Goal: Task Accomplishment & Management: Use online tool/utility

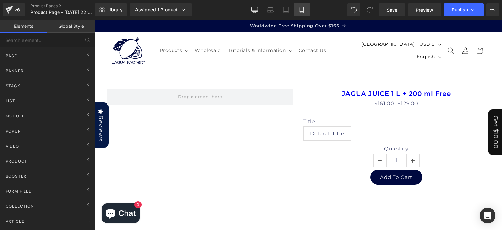
click at [299, 10] on icon at bounding box center [301, 10] width 7 height 7
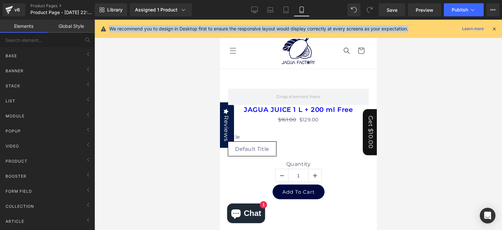
drag, startPoint x: 110, startPoint y: 28, endPoint x: 414, endPoint y: 27, distance: 303.8
click at [421, 27] on div "We recommend you to design in Desktop first to ensure the responsive layout wou…" at bounding box center [300, 29] width 382 height 8
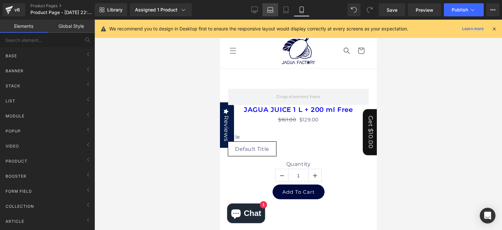
click at [270, 12] on icon at bounding box center [270, 11] width 6 height 2
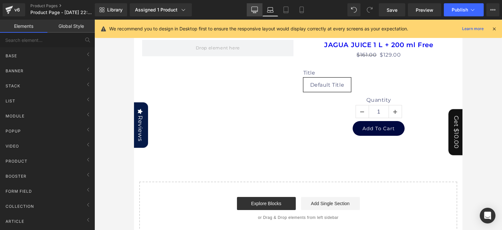
click at [256, 13] on link "Desktop" at bounding box center [255, 9] width 16 height 13
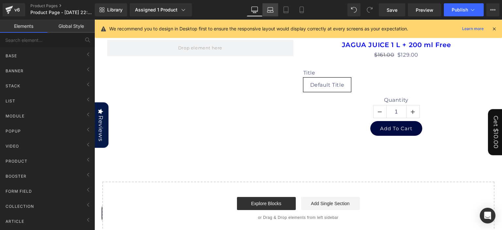
click at [266, 12] on link "Laptop" at bounding box center [270, 9] width 16 height 13
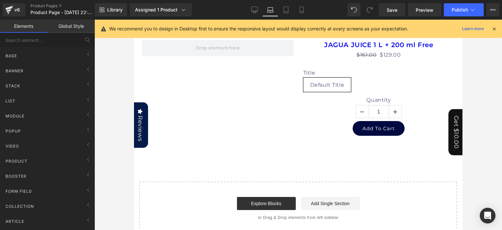
click at [495, 27] on icon at bounding box center [494, 29] width 6 height 6
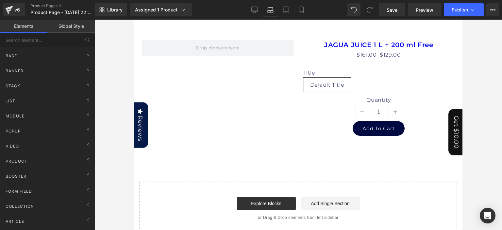
scroll to position [0, 0]
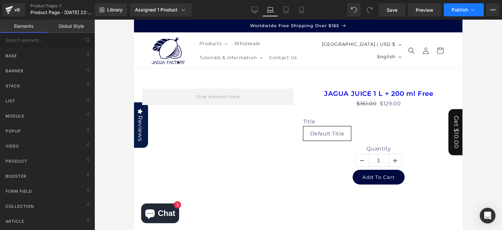
click at [471, 12] on icon at bounding box center [472, 10] width 7 height 7
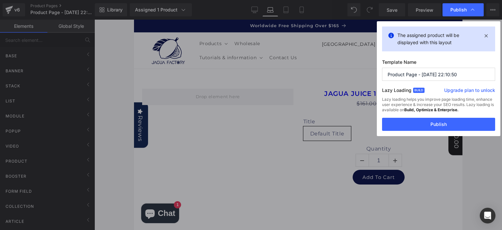
click at [471, 12] on icon at bounding box center [472, 10] width 7 height 7
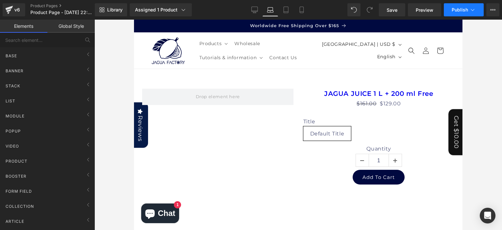
click at [471, 12] on icon at bounding box center [472, 10] width 7 height 7
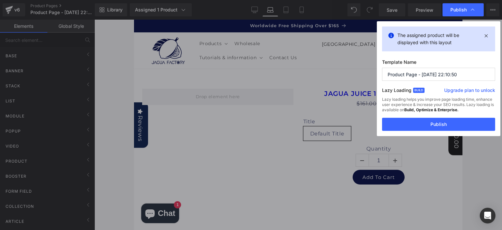
click at [471, 12] on icon at bounding box center [472, 10] width 7 height 7
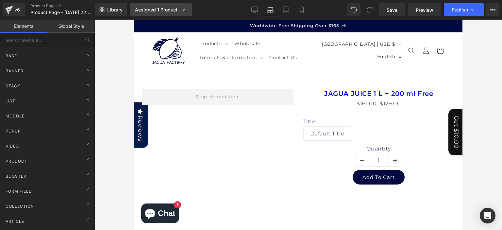
click at [182, 10] on icon at bounding box center [183, 10] width 7 height 7
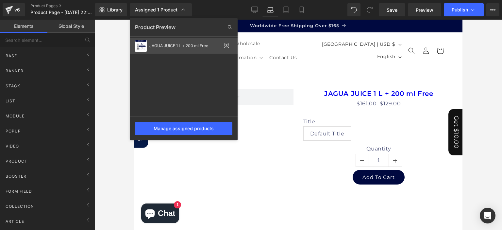
click at [186, 49] on div "JAGUA JUICE 1 L + 200 ml Free" at bounding box center [184, 46] width 108 height 16
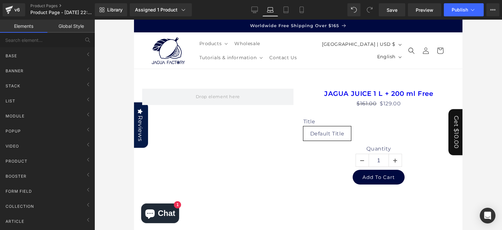
drag, startPoint x: 459, startPoint y: 74, endPoint x: 601, endPoint y: 57, distance: 142.6
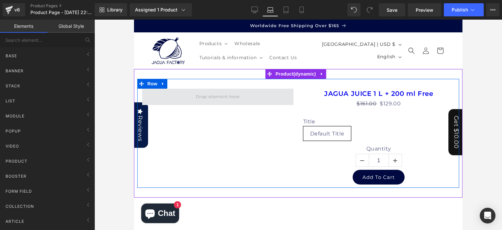
click at [205, 92] on span at bounding box center [217, 96] width 49 height 11
click at [208, 97] on span at bounding box center [217, 96] width 49 height 11
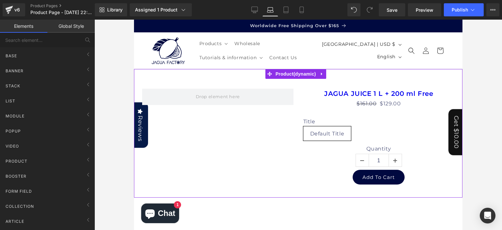
click at [285, 73] on span "Product" at bounding box center [296, 74] width 44 height 10
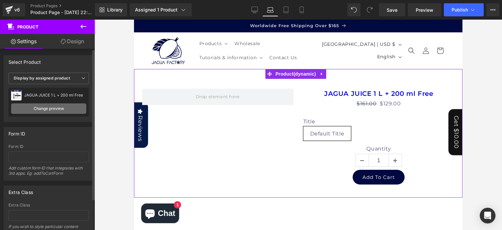
click at [72, 106] on link "Change preview" at bounding box center [48, 108] width 75 height 10
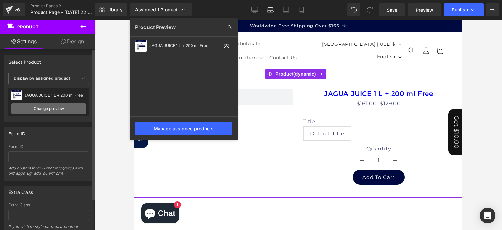
click at [72, 106] on link "Change preview" at bounding box center [48, 108] width 75 height 10
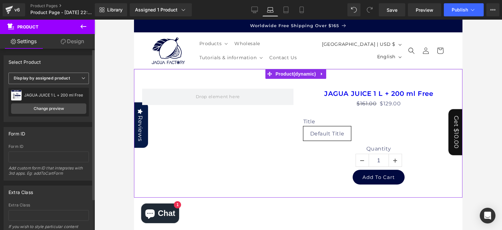
click at [81, 78] on icon at bounding box center [83, 78] width 4 height 4
click at [69, 96] on li "Select manually" at bounding box center [47, 98] width 78 height 10
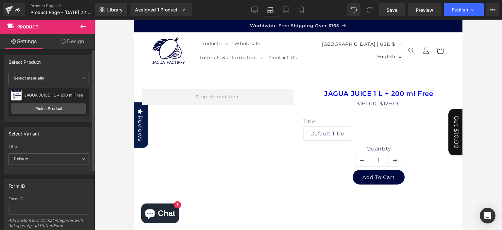
click at [73, 97] on div "JAGUA JUICE 1 L + 200 ml Free JAGUA JUICE 1 L + 200 ml Free" at bounding box center [48, 95] width 75 height 10
click at [64, 108] on link "Pick a Product" at bounding box center [48, 108] width 75 height 10
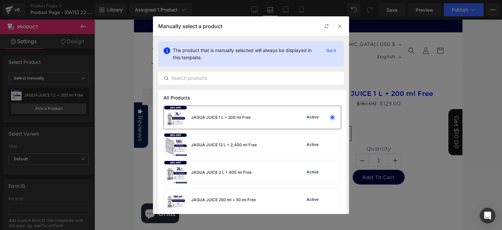
click at [223, 115] on div "JAGUA JUICE 1 L + 200 ml Free" at bounding box center [220, 117] width 59 height 6
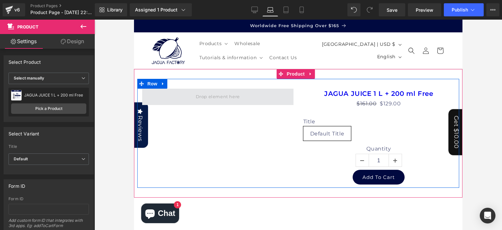
click at [282, 99] on span at bounding box center [217, 97] width 151 height 16
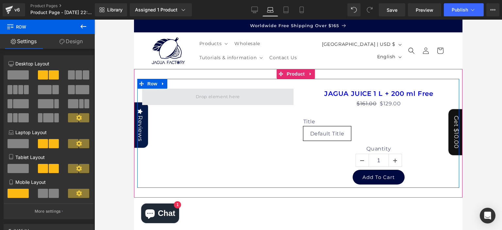
click at [282, 99] on span at bounding box center [217, 97] width 151 height 16
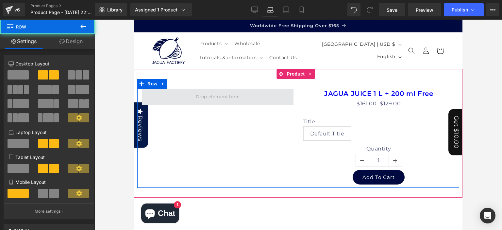
click at [185, 96] on span at bounding box center [217, 97] width 151 height 16
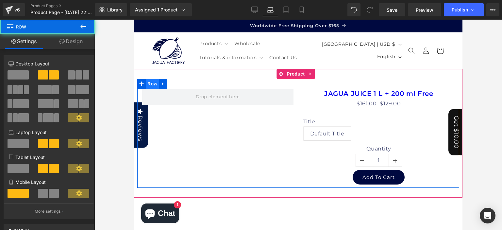
click at [156, 85] on span "Row" at bounding box center [152, 84] width 13 height 10
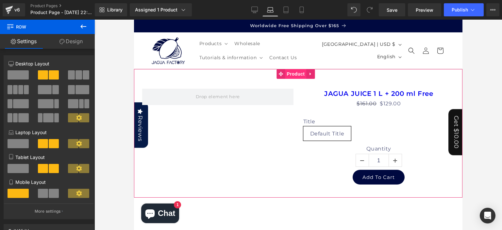
click at [302, 73] on span "Product" at bounding box center [295, 74] width 21 height 10
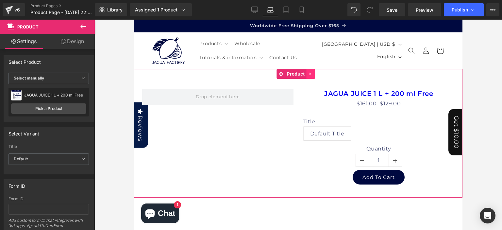
click at [311, 73] on icon at bounding box center [310, 74] width 5 height 5
click at [298, 73] on icon at bounding box center [297, 74] width 5 height 5
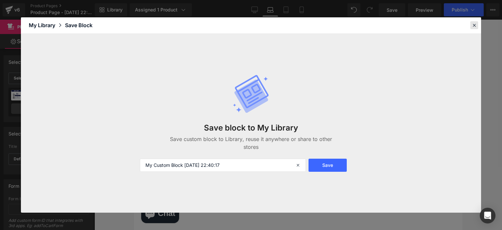
click at [474, 26] on icon at bounding box center [474, 25] width 6 height 6
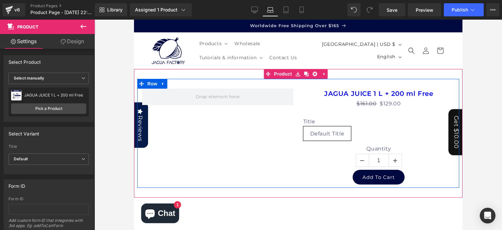
click at [175, 137] on div "JAGUA JUICE 1 L + 200 ml Free (P) Title $161.00 $129.00 (P) Price Title Default…" at bounding box center [298, 133] width 322 height 109
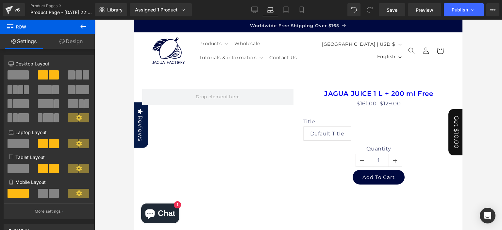
click at [80, 27] on icon at bounding box center [83, 27] width 8 height 8
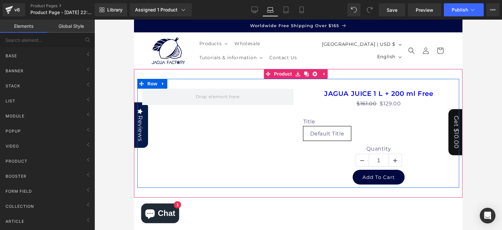
click at [210, 127] on div "JAGUA JUICE 1 L + 200 ml Free (P) Title $161.00 $129.00 (P) Price Title Default…" at bounding box center [298, 133] width 322 height 109
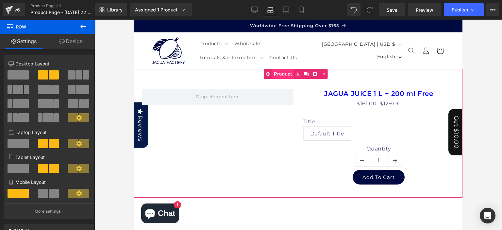
click at [286, 73] on span "Product" at bounding box center [282, 74] width 21 height 10
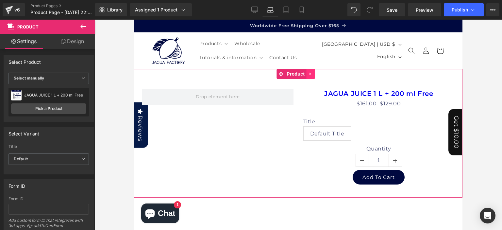
click at [311, 73] on icon at bounding box center [310, 74] width 5 height 5
click at [298, 74] on icon at bounding box center [297, 74] width 5 height 5
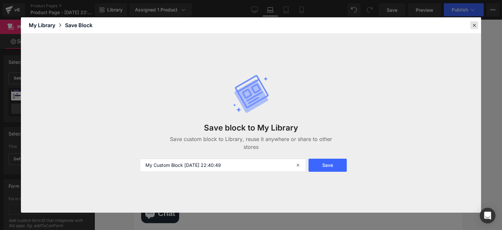
click at [320, 126] on div at bounding box center [244, 138] width 151 height 24
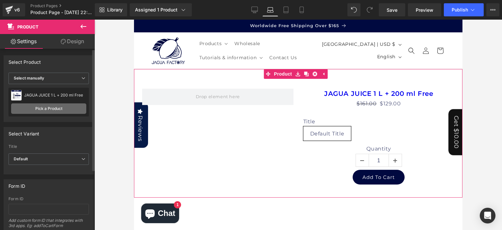
click at [69, 108] on link "Pick a Product" at bounding box center [48, 108] width 75 height 10
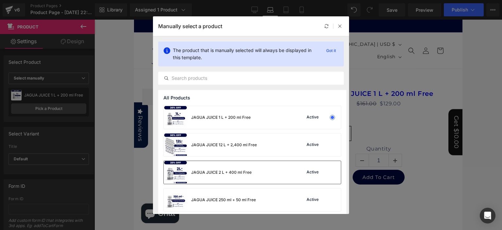
click at [214, 173] on div "JAGUA JUICE 2 L + 400 ml Free" at bounding box center [221, 172] width 60 height 6
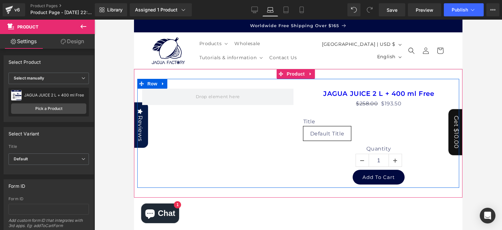
click at [226, 180] on div "JAGUA JUICE 2 L + 400 ml Free (P) Title $258.00 $193.50 (P) Price Title Default…" at bounding box center [298, 133] width 322 height 109
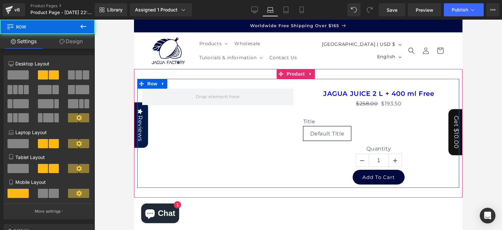
click at [226, 180] on div "JAGUA JUICE 2 L + 400 ml Free (P) Title $258.00 $193.50 (P) Price Title Default…" at bounding box center [298, 133] width 322 height 109
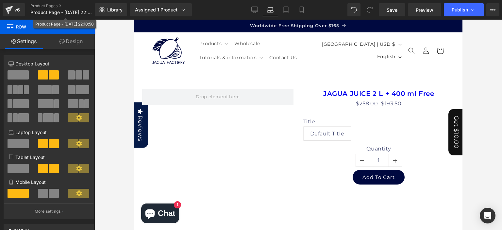
click at [85, 23] on div "Product Page - [DATE] 22:10:50" at bounding box center [64, 24] width 58 height 7
click at [86, 28] on icon at bounding box center [83, 27] width 8 height 8
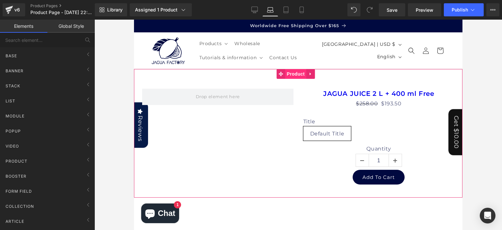
click at [298, 70] on span "Product" at bounding box center [295, 74] width 21 height 10
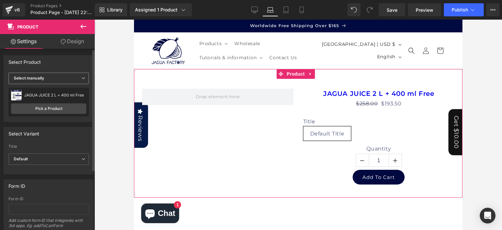
click at [81, 77] on icon at bounding box center [83, 78] width 4 height 4
click at [69, 98] on li "Select manually" at bounding box center [47, 98] width 78 height 10
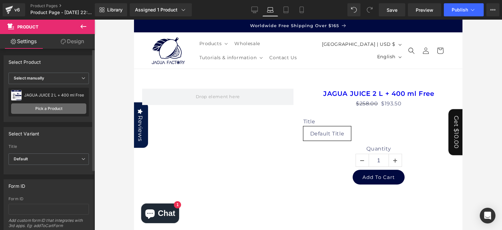
click at [64, 106] on link "Pick a Product" at bounding box center [48, 108] width 75 height 10
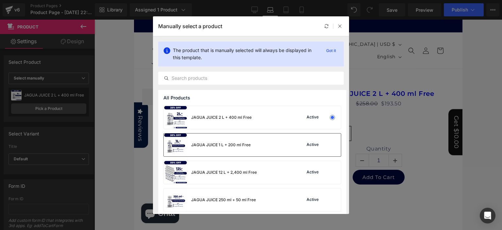
click at [227, 148] on div "JAGUA JUICE 1 L + 200 ml Free" at bounding box center [207, 144] width 87 height 23
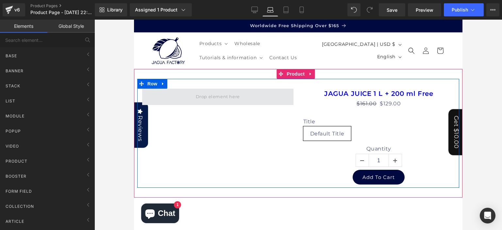
click at [236, 95] on span at bounding box center [217, 96] width 49 height 11
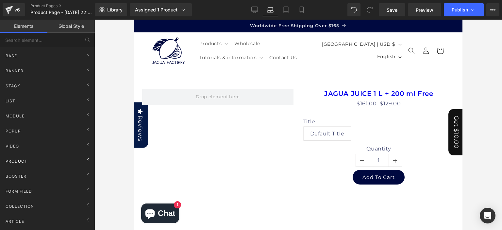
click at [24, 165] on div "Product" at bounding box center [49, 160] width 92 height 13
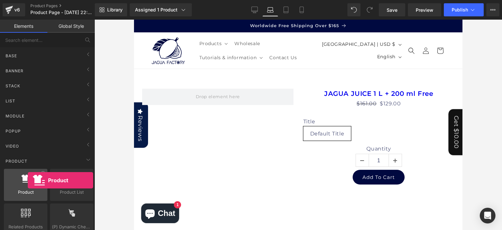
click at [28, 180] on icon at bounding box center [25, 178] width 9 height 8
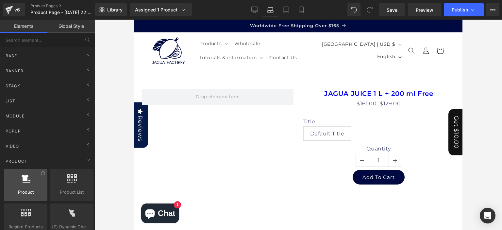
click at [28, 180] on icon at bounding box center [25, 178] width 9 height 8
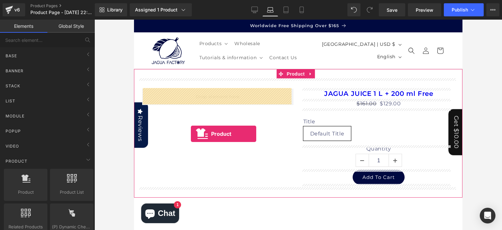
drag, startPoint x: 162, startPoint y: 200, endPoint x: 191, endPoint y: 134, distance: 72.1
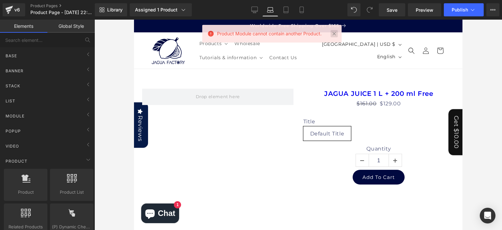
click at [336, 35] on link at bounding box center [334, 33] width 7 height 7
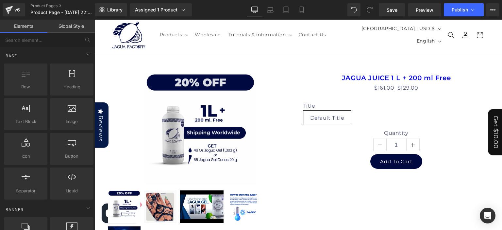
scroll to position [8, 0]
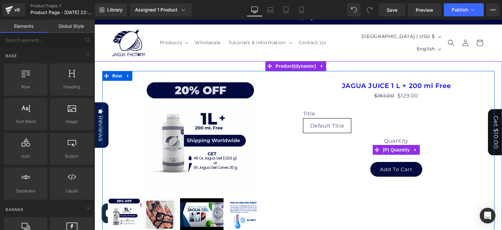
click at [334, 144] on label "Quantity" at bounding box center [396, 142] width 186 height 8
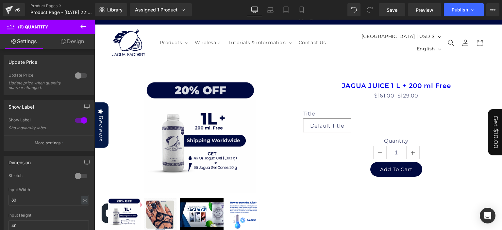
click at [84, 25] on icon at bounding box center [83, 27] width 8 height 8
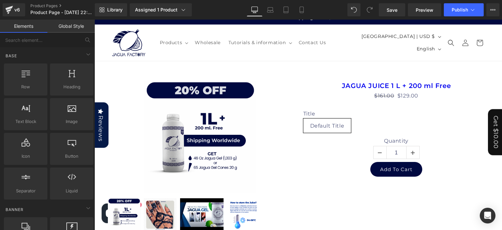
click at [77, 29] on link "Global Style" at bounding box center [70, 26] width 47 height 13
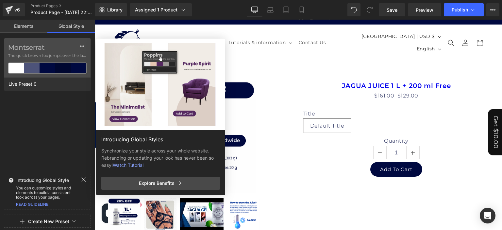
click at [28, 24] on link "Elements" at bounding box center [23, 26] width 47 height 13
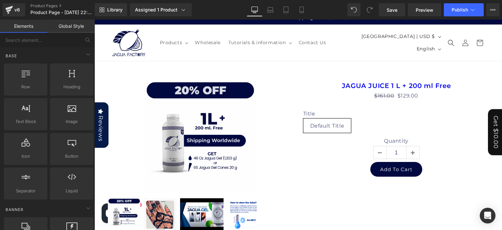
drag, startPoint x: 93, startPoint y: 83, endPoint x: 93, endPoint y: 100, distance: 16.7
click at [88, 210] on icon at bounding box center [88, 208] width 8 height 8
click at [84, 56] on icon at bounding box center [88, 54] width 8 height 8
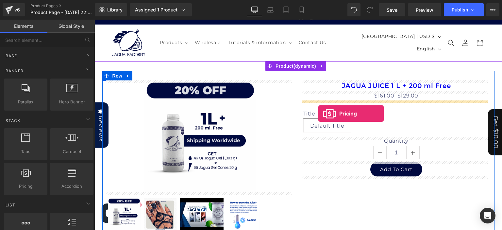
drag, startPoint x: 119, startPoint y: 203, endPoint x: 318, endPoint y: 113, distance: 218.4
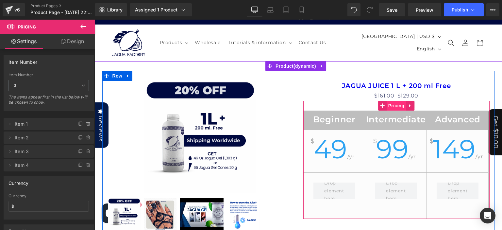
click at [392, 106] on span "Pricing" at bounding box center [396, 106] width 20 height 10
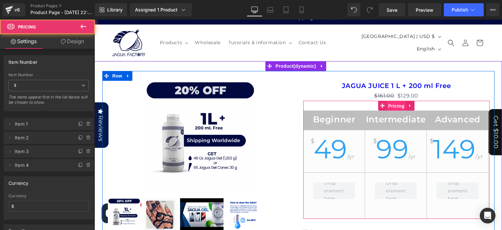
click at [392, 106] on span "Pricing" at bounding box center [396, 106] width 20 height 10
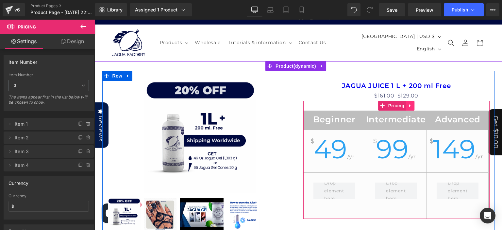
click at [408, 106] on icon at bounding box center [410, 105] width 5 height 5
click at [412, 106] on icon at bounding box center [414, 105] width 5 height 5
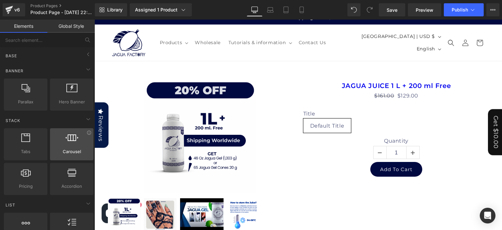
click at [82, 145] on div at bounding box center [72, 140] width 40 height 15
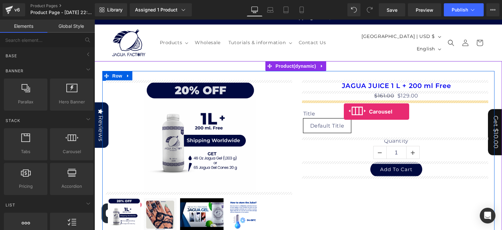
drag, startPoint x: 166, startPoint y: 164, endPoint x: 344, endPoint y: 111, distance: 185.7
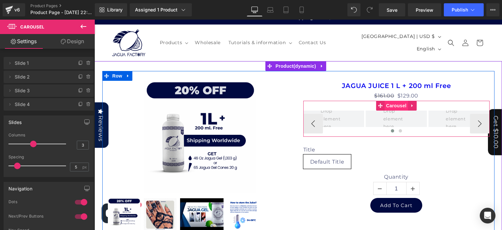
click at [399, 105] on span "Carousel" at bounding box center [396, 106] width 24 height 10
click at [410, 106] on icon at bounding box center [412, 105] width 5 height 5
click at [414, 105] on icon at bounding box center [416, 105] width 5 height 5
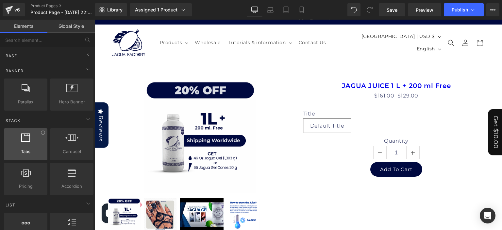
click at [33, 138] on div at bounding box center [26, 140] width 40 height 15
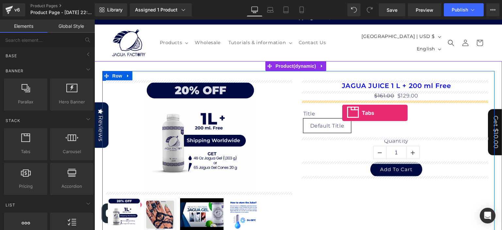
drag, startPoint x: 187, startPoint y: 150, endPoint x: 342, endPoint y: 113, distance: 159.2
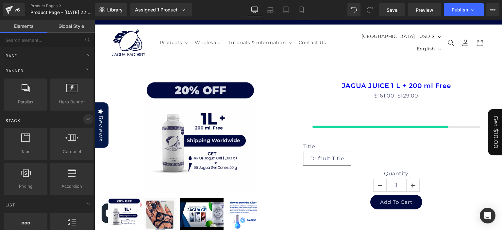
click at [85, 114] on span at bounding box center [88, 119] width 10 height 10
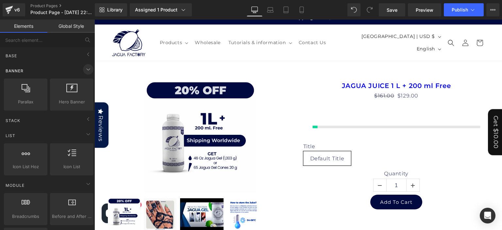
click at [85, 66] on icon at bounding box center [88, 69] width 8 height 8
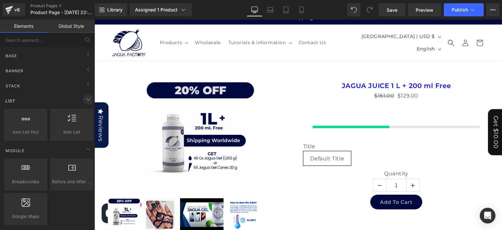
click at [85, 104] on span at bounding box center [88, 99] width 10 height 10
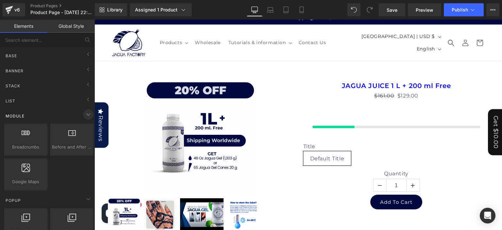
click at [85, 116] on icon at bounding box center [88, 114] width 8 height 8
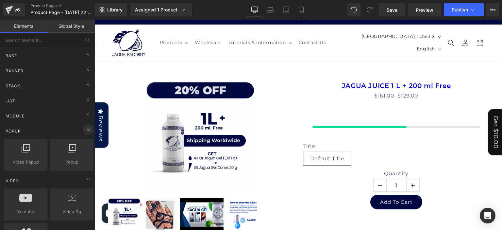
click at [85, 130] on icon at bounding box center [88, 129] width 8 height 8
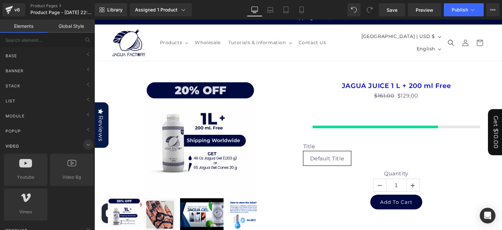
click at [84, 144] on icon at bounding box center [88, 144] width 8 height 8
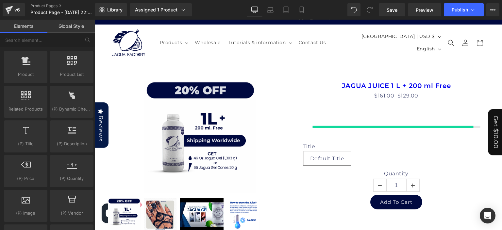
scroll to position [131, 0]
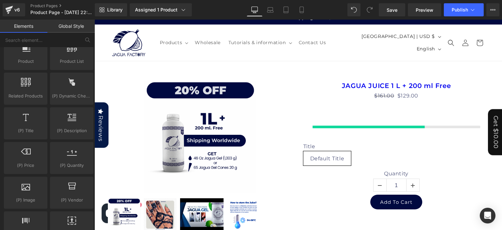
click at [91, 91] on div "(P) Dynamic Checkout Button button, call to action, cta, payment, dynamic" at bounding box center [72, 88] width 46 height 35
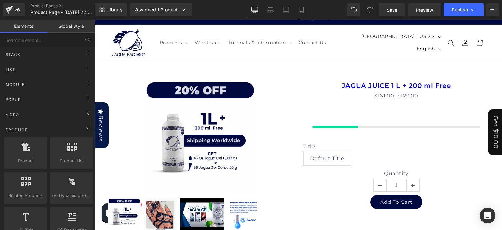
scroll to position [13, 0]
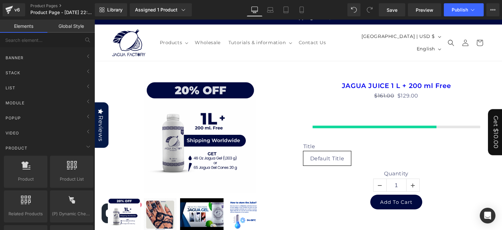
click at [92, 124] on div "Popup Video Popup videos, players, popups Popup video popup, popup, model popup…" at bounding box center [49, 131] width 92 height 15
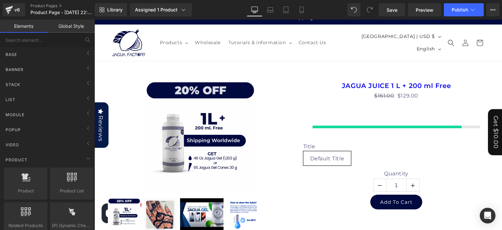
scroll to position [0, 0]
click at [84, 95] on icon at bounding box center [88, 99] width 8 height 8
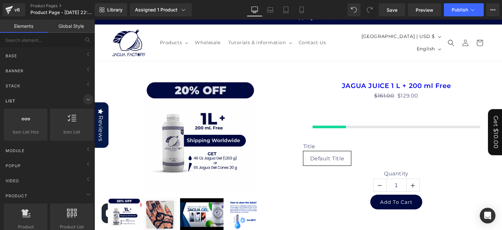
click at [84, 99] on icon at bounding box center [88, 99] width 8 height 8
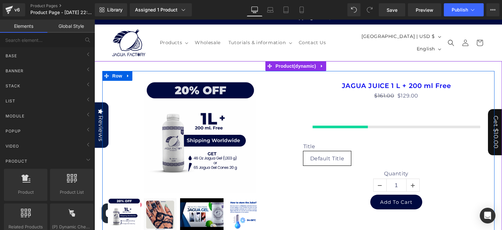
click at [363, 113] on div at bounding box center [396, 117] width 186 height 33
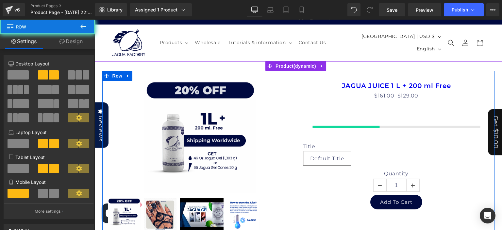
click at [363, 126] on div at bounding box center [345, 126] width 67 height 3
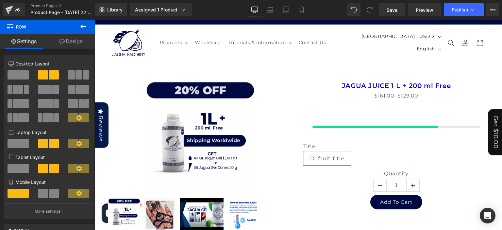
click at [82, 30] on icon at bounding box center [83, 27] width 8 height 8
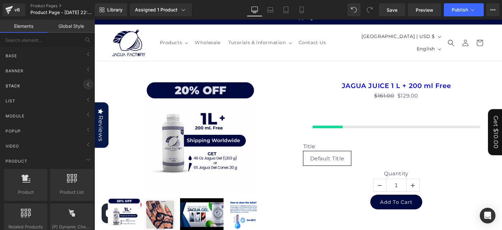
click at [88, 88] on icon at bounding box center [88, 84] width 8 height 8
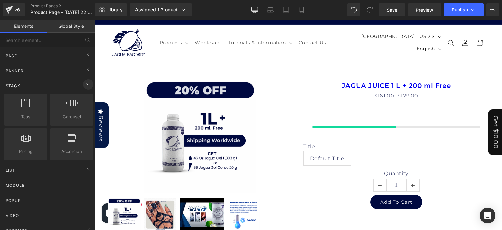
click at [88, 88] on icon at bounding box center [88, 84] width 8 height 8
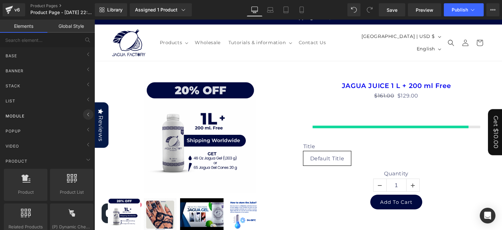
click at [86, 113] on icon at bounding box center [88, 114] width 8 height 8
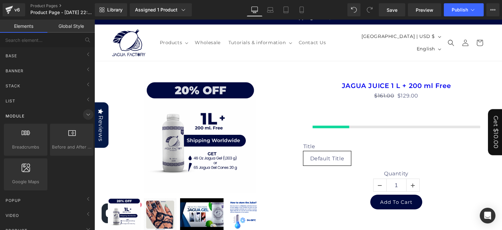
click at [86, 113] on icon at bounding box center [88, 114] width 8 height 8
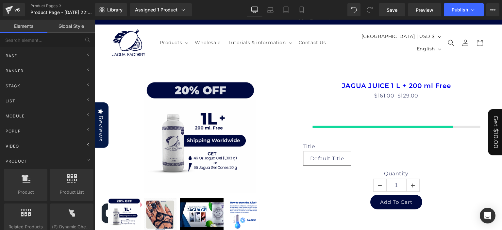
click at [91, 150] on div "Video" at bounding box center [49, 145] width 92 height 13
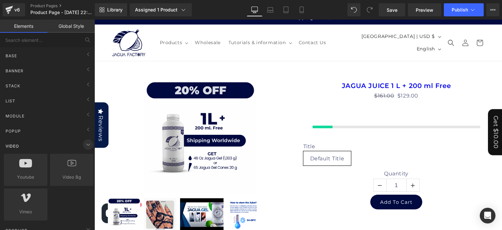
click at [86, 142] on icon at bounding box center [88, 144] width 8 height 8
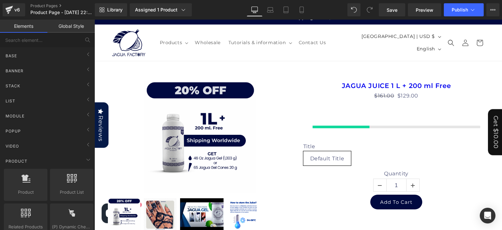
drag, startPoint x: 94, startPoint y: 154, endPoint x: 94, endPoint y: 176, distance: 22.5
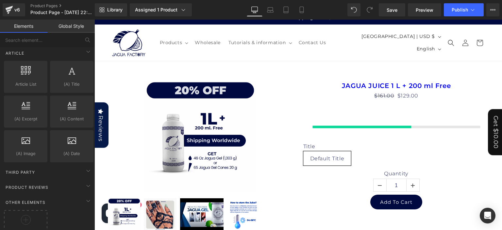
scroll to position [778, 0]
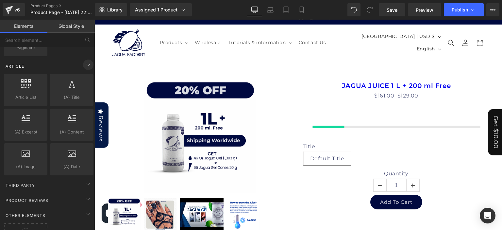
click at [88, 61] on icon at bounding box center [88, 65] width 8 height 8
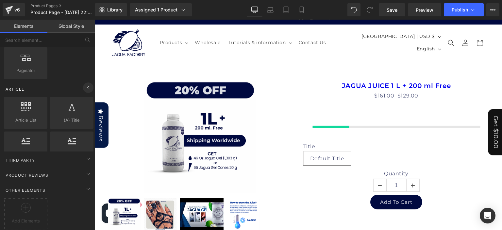
scroll to position [701, 0]
